Goal: Transaction & Acquisition: Obtain resource

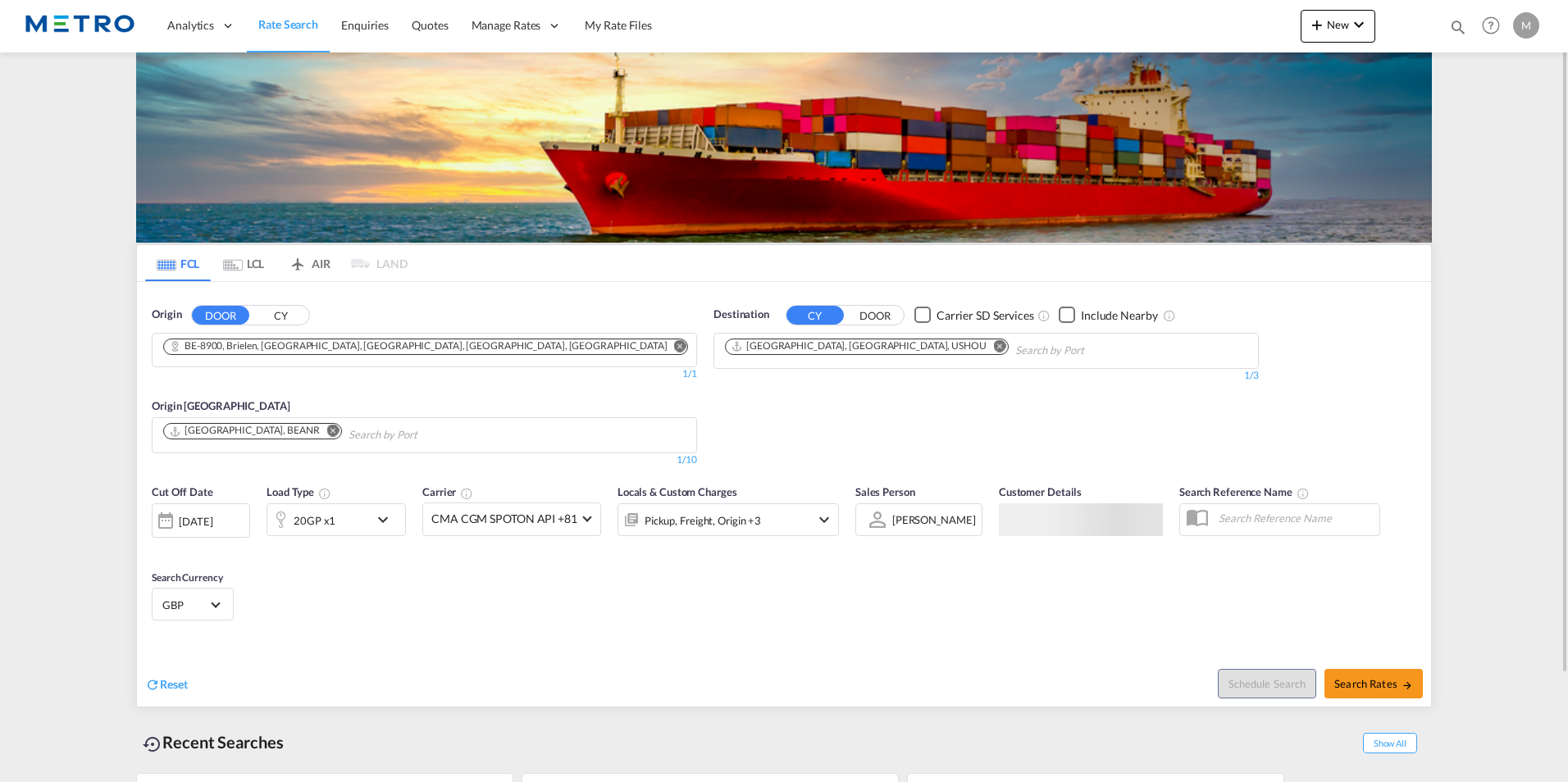
click at [249, 264] on md-tab-item "LCL" at bounding box center [244, 263] width 65 height 36
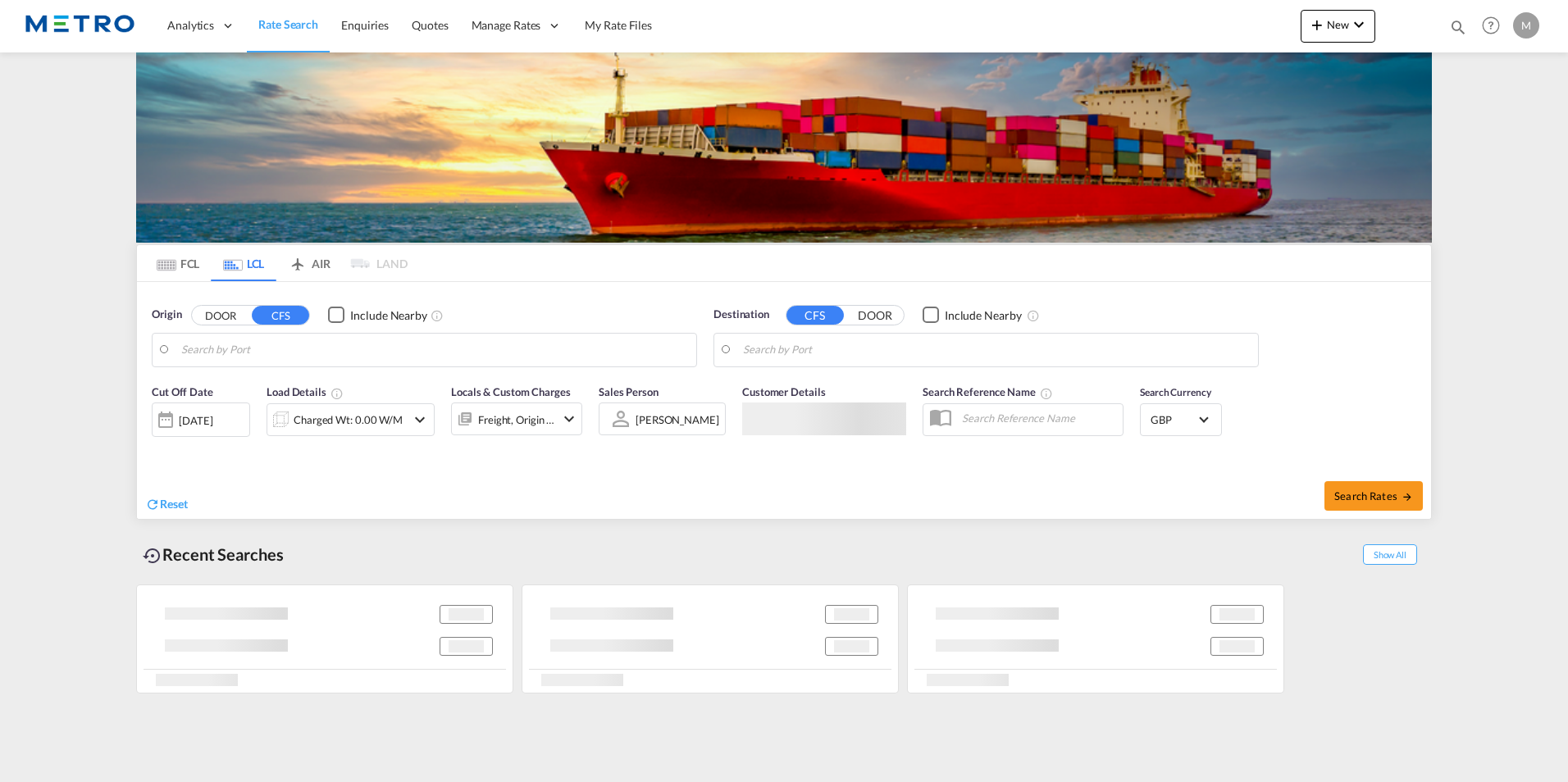
type input "NL-2171, [GEOGRAPHIC_DATA], [GEOGRAPHIC_DATA]"
type input "San Antonio, CLSAI"
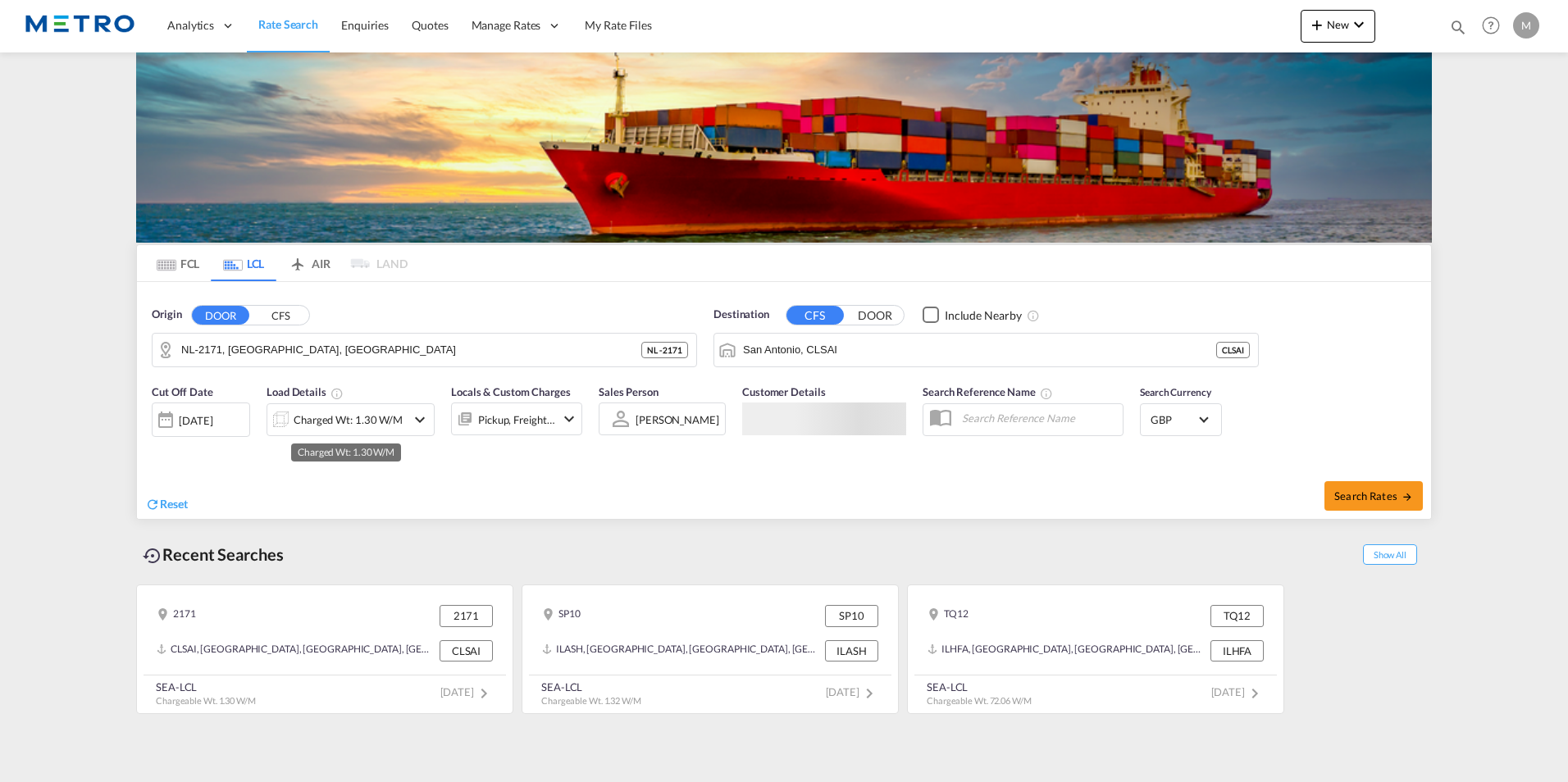
click at [393, 422] on div "Charged Wt: 1.30 W/M" at bounding box center [348, 419] width 109 height 23
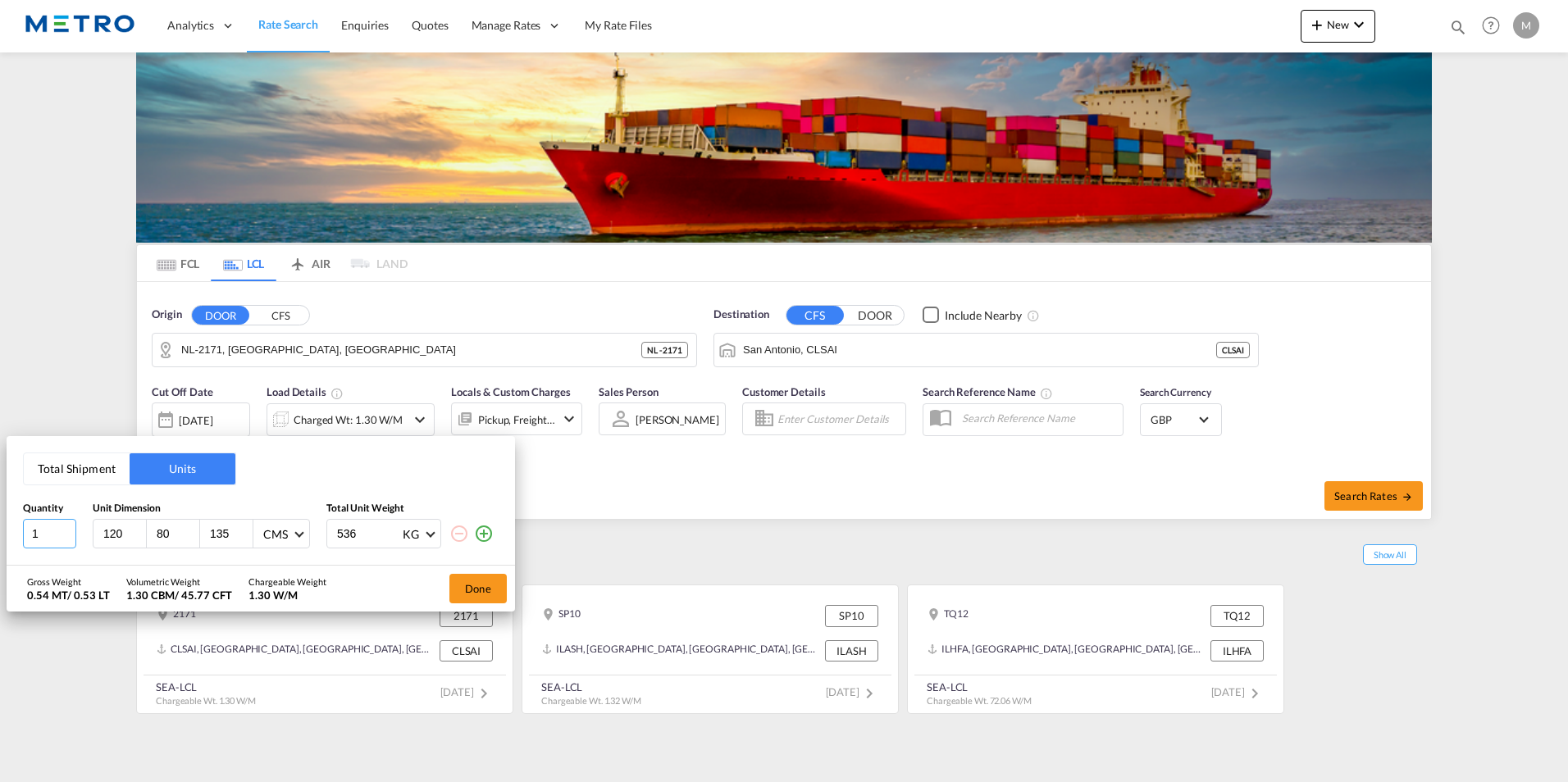
click at [49, 533] on input "1" at bounding box center [49, 534] width 53 height 30
drag, startPoint x: 48, startPoint y: 536, endPoint x: 0, endPoint y: 531, distance: 48.3
click at [0, 531] on html "Analytics Reports Dashboard Rate Search Enquiries Quotes" at bounding box center [784, 391] width 1568 height 782
type input "2"
type input "118"
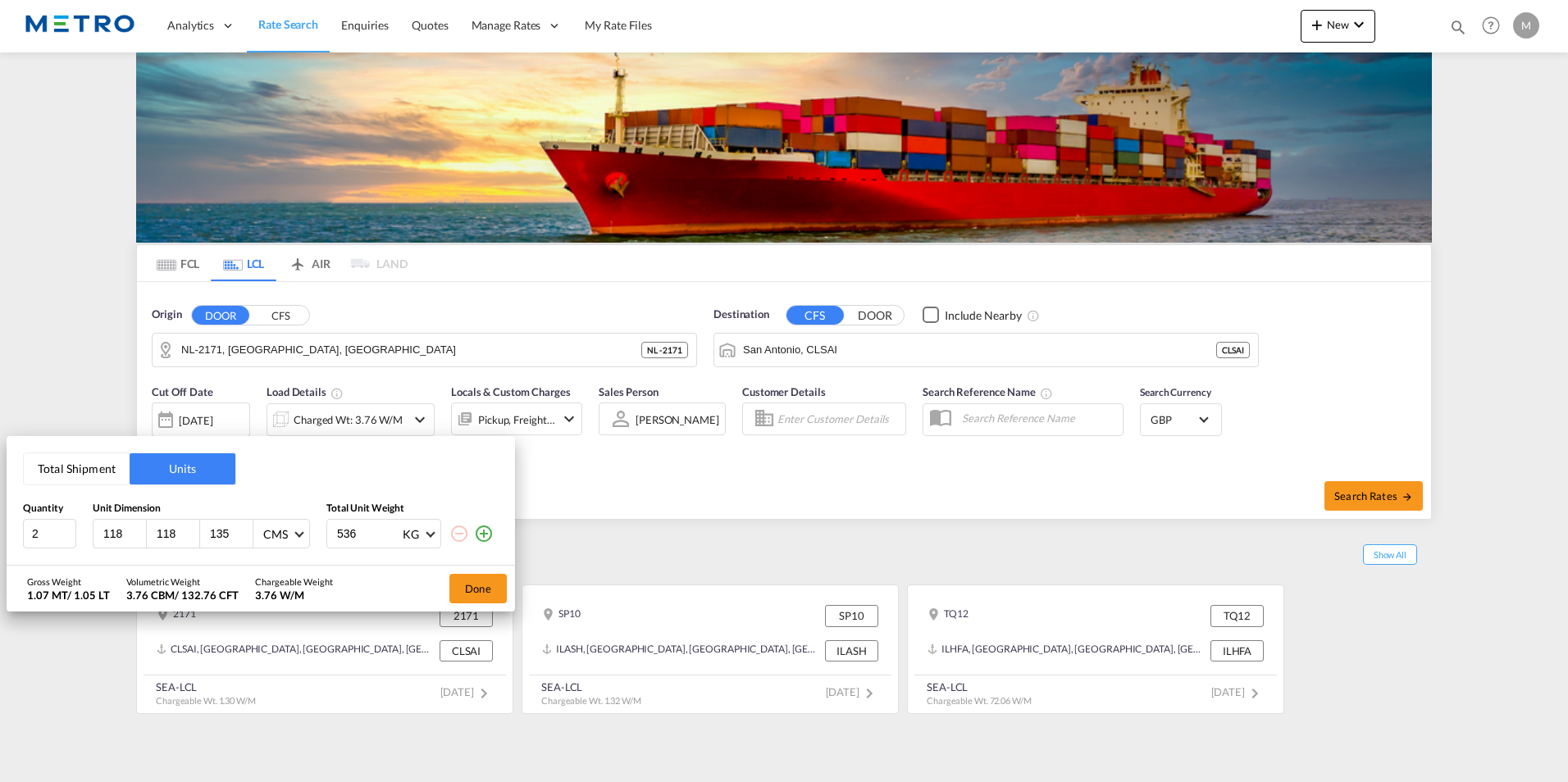
type input "118"
type input "103"
drag, startPoint x: 363, startPoint y: 536, endPoint x: 167, endPoint y: 538, distance: 196.0
click at [195, 545] on div "2 118 118 103 CMS CMS Inches 536 KG KG LB" at bounding box center [260, 534] width 475 height 30
type input "1538"
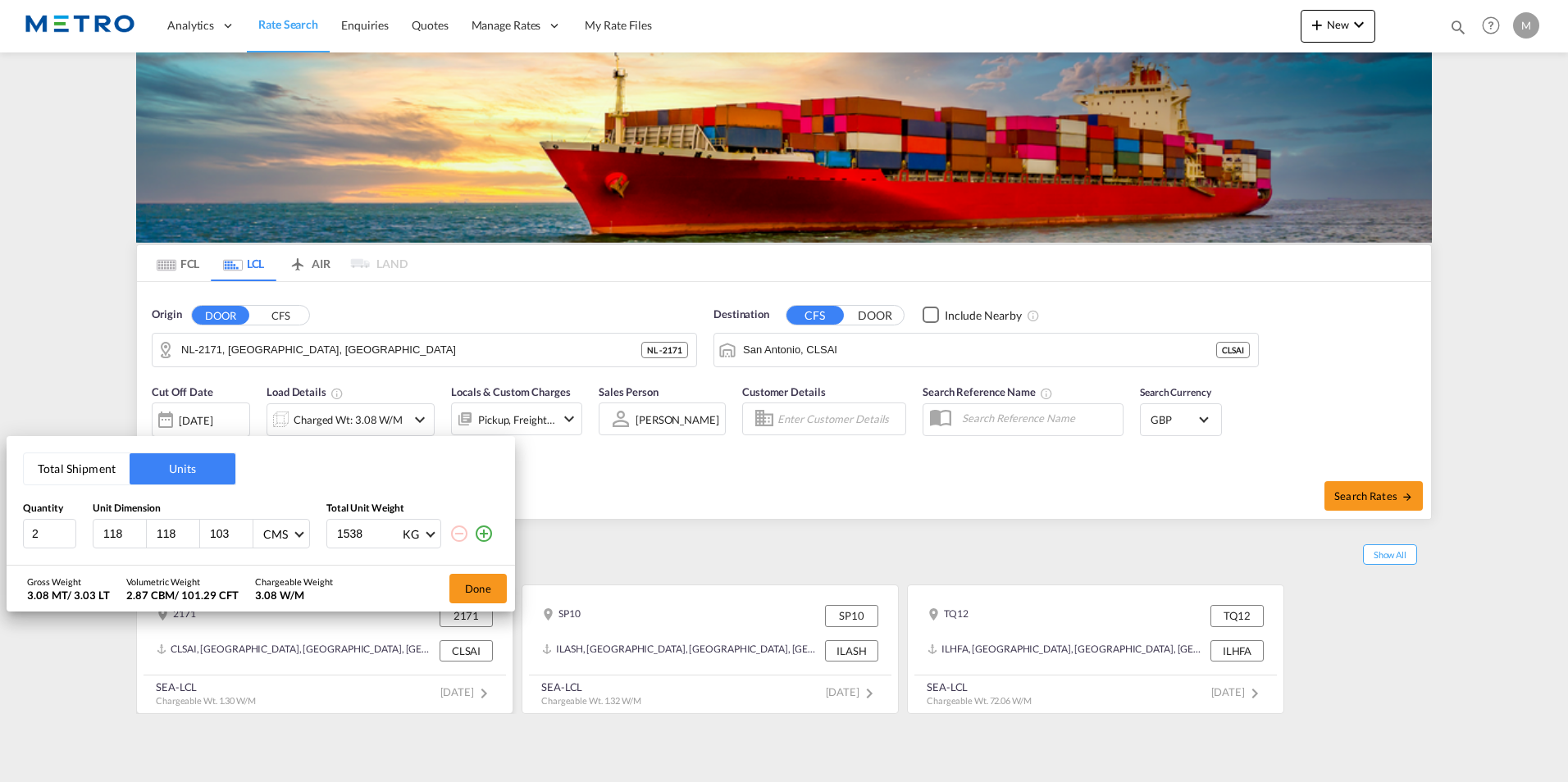
drag, startPoint x: 481, startPoint y: 590, endPoint x: 465, endPoint y: 589, distance: 16.0
click at [482, 590] on button "Done" at bounding box center [478, 589] width 57 height 30
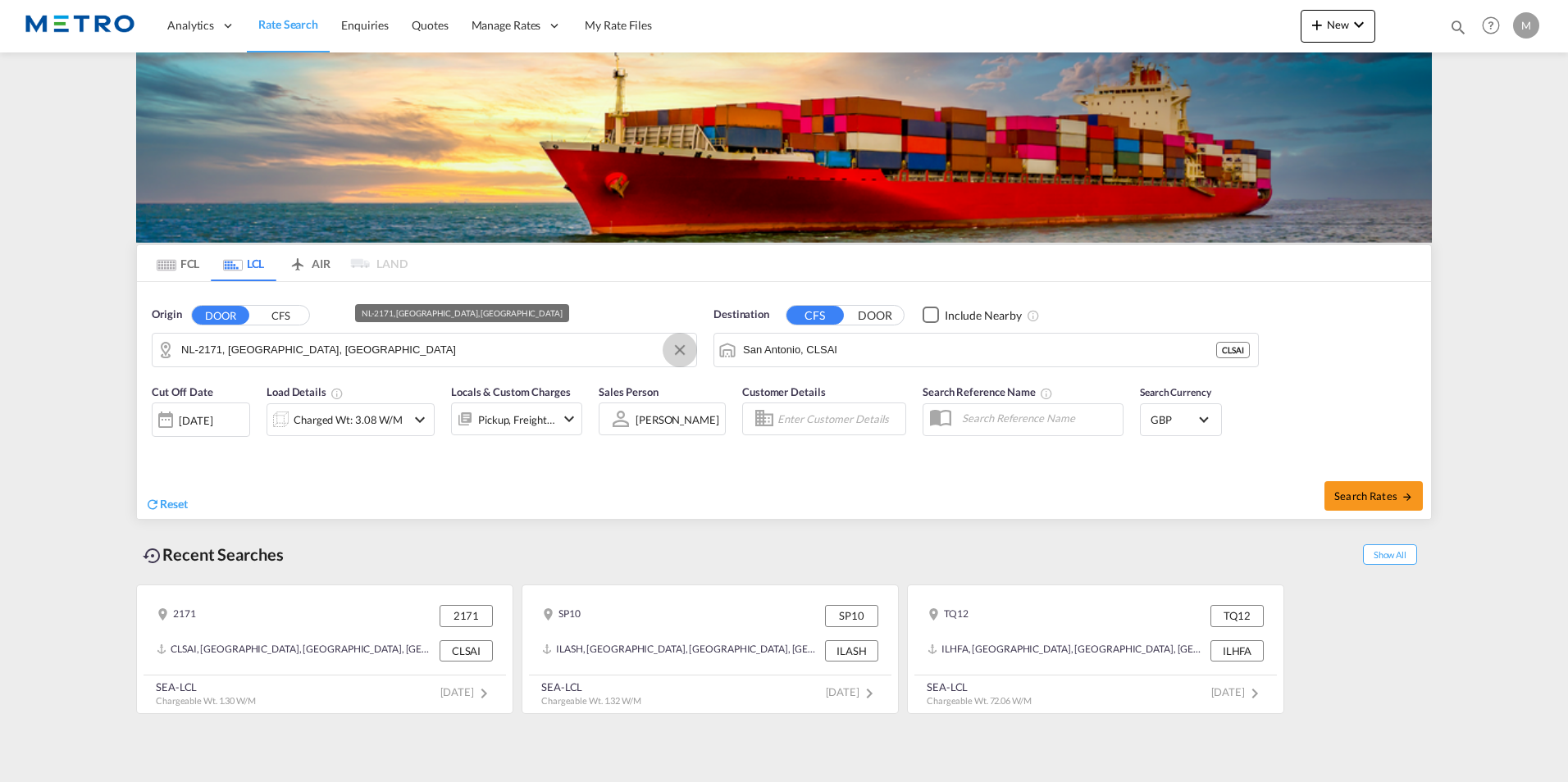
click at [677, 353] on button "Clear Input" at bounding box center [679, 349] width 25 height 25
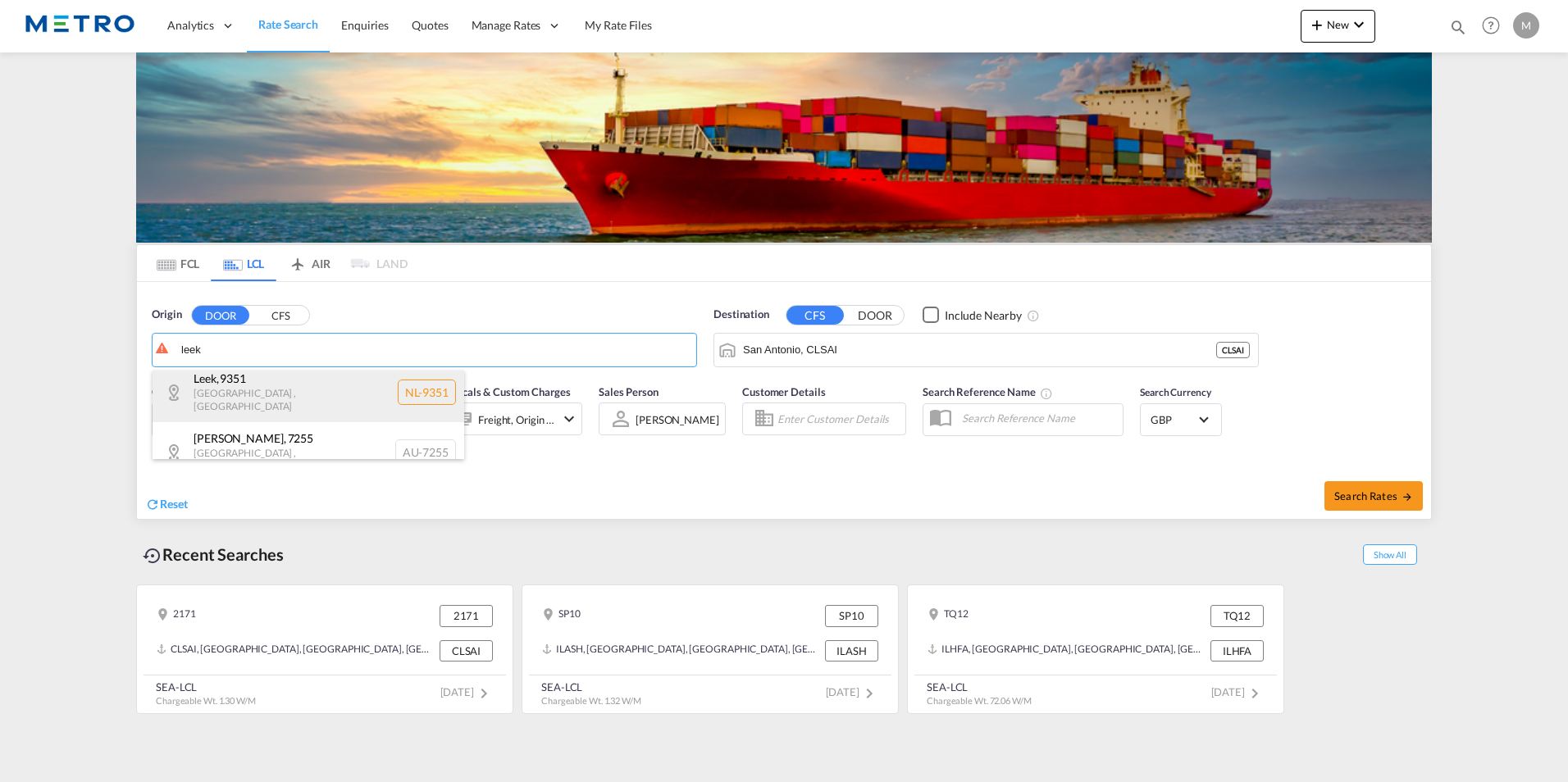
scroll to position [10, 0]
type input "l"
click at [344, 379] on div "Staffordshire Moo... , [GEOGRAPHIC_DATA] [GEOGRAPHIC_DATA]-ST13" at bounding box center [308, 391] width 312 height 49
type input "GB-ST13, [GEOGRAPHIC_DATA]"
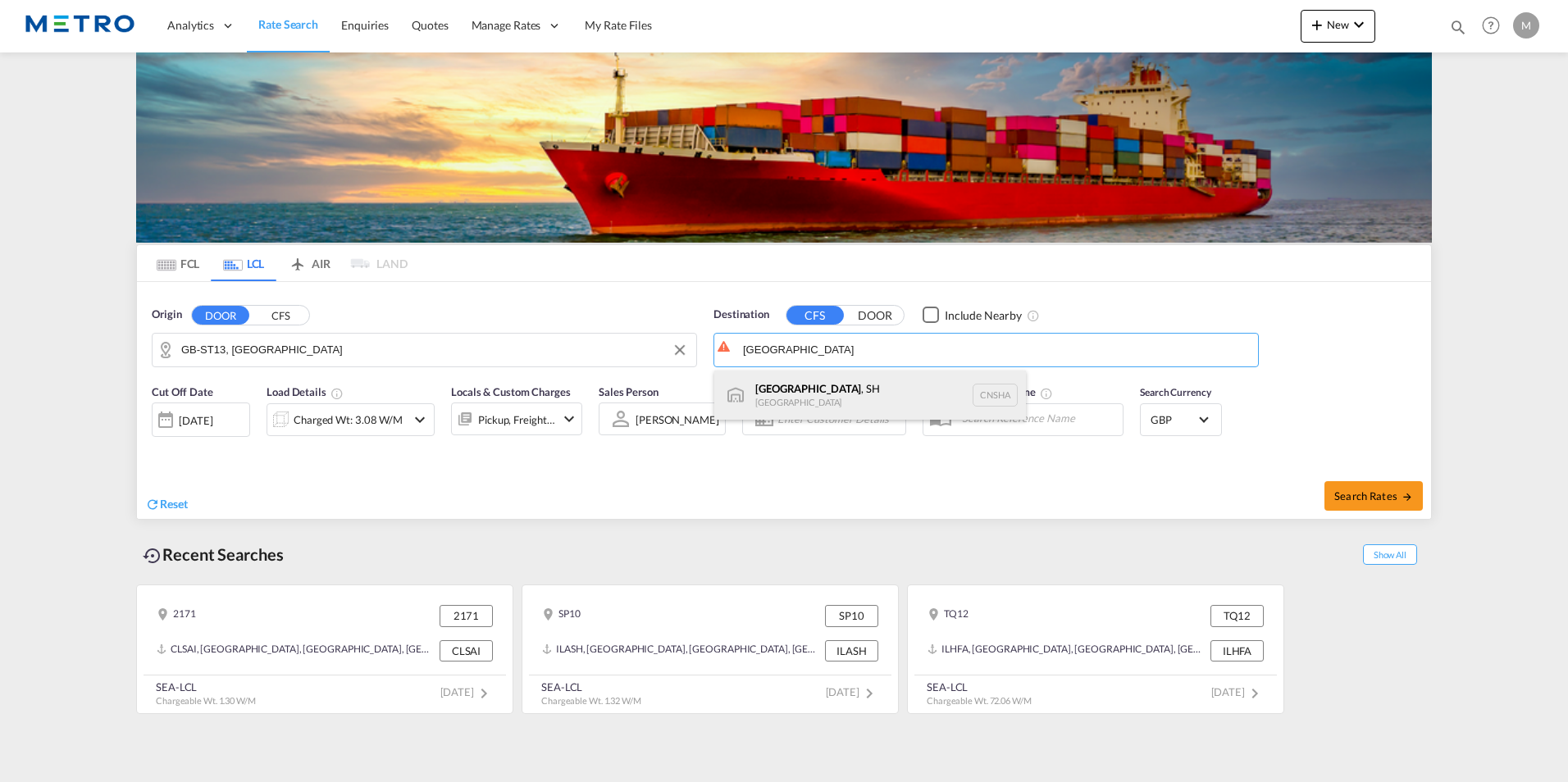
click at [879, 401] on div "[GEOGRAPHIC_DATA] , SH [GEOGRAPHIC_DATA] [GEOGRAPHIC_DATA]" at bounding box center [869, 395] width 312 height 49
type input "[GEOGRAPHIC_DATA], SH, CNSHA"
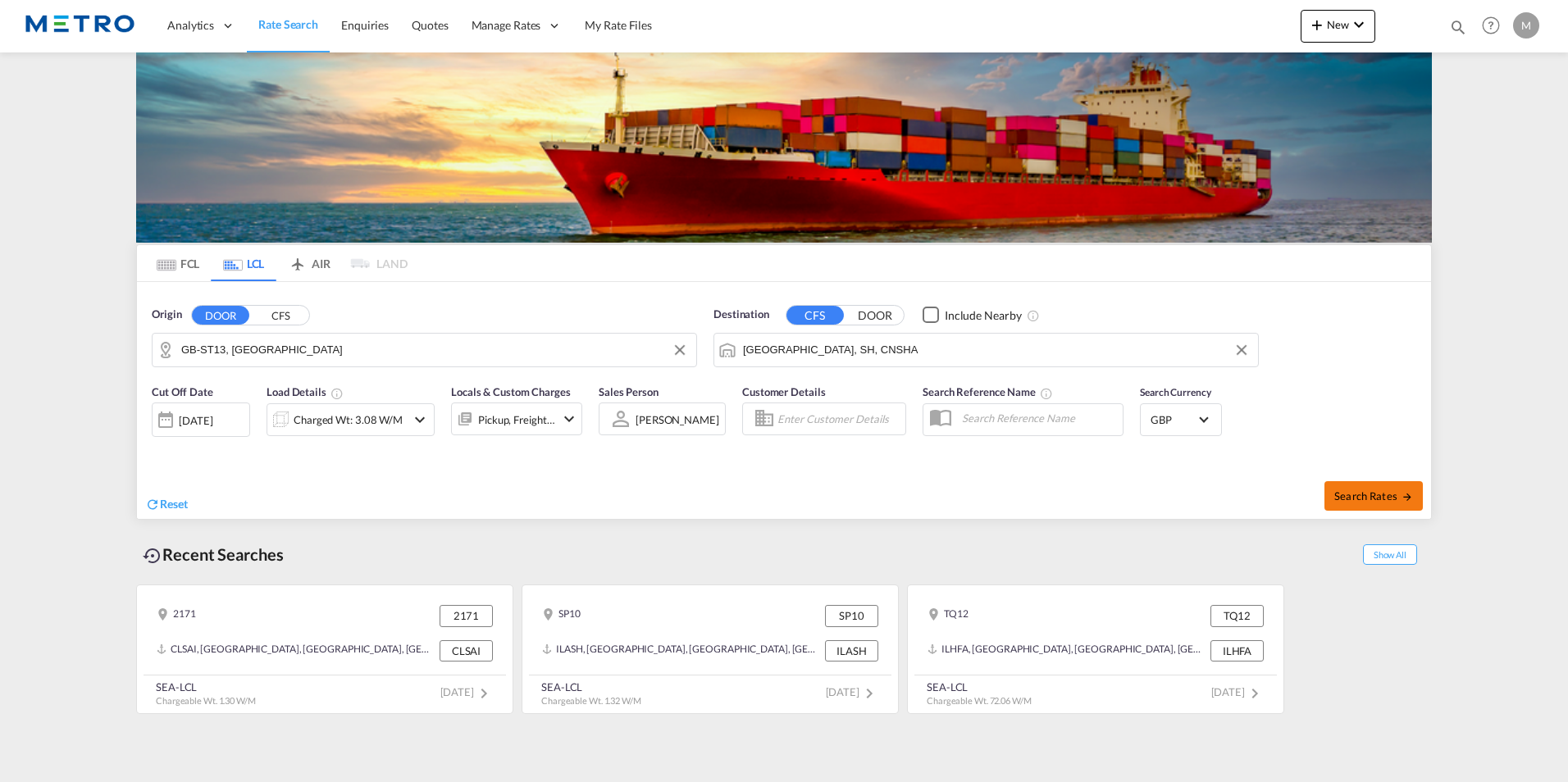
click at [1382, 498] on span "Search Rates" at bounding box center [1374, 495] width 79 height 13
type input "ST13 to CNSHA / [DATE]"
